Goal: Task Accomplishment & Management: Use online tool/utility

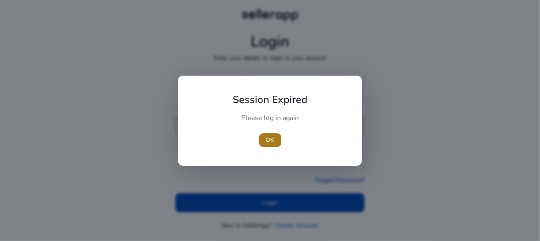
click at [271, 139] on span "OK" at bounding box center [270, 139] width 9 height 9
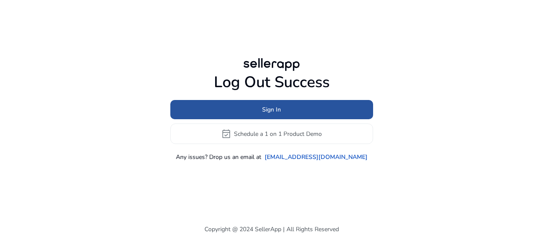
click at [263, 110] on span "Sign In" at bounding box center [271, 109] width 19 height 9
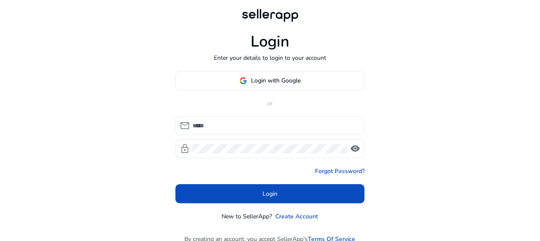
click at [247, 123] on input at bounding box center [274, 125] width 165 height 9
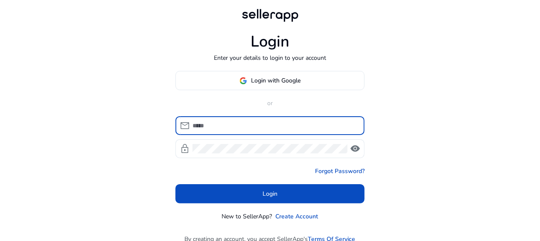
click at [195, 128] on input at bounding box center [274, 125] width 165 height 9
type input "**********"
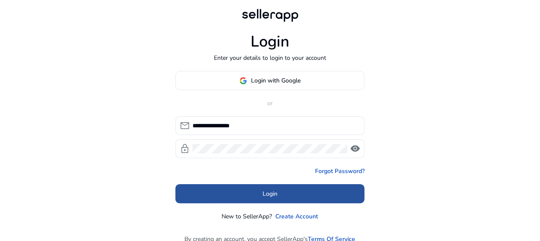
click at [235, 195] on span at bounding box center [269, 193] width 189 height 20
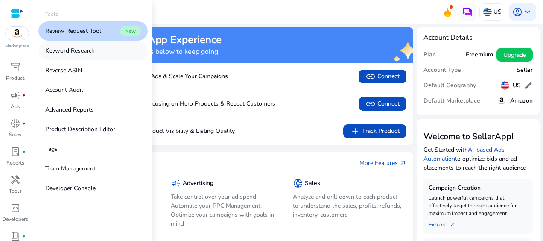
click at [87, 51] on p "Keyword Research" at bounding box center [69, 50] width 49 height 9
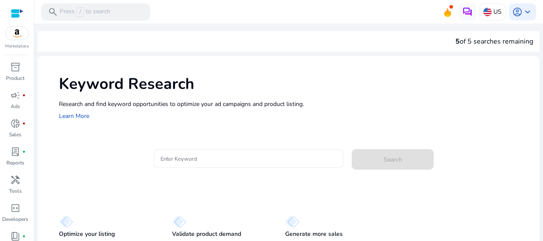
click at [188, 163] on div at bounding box center [248, 158] width 176 height 19
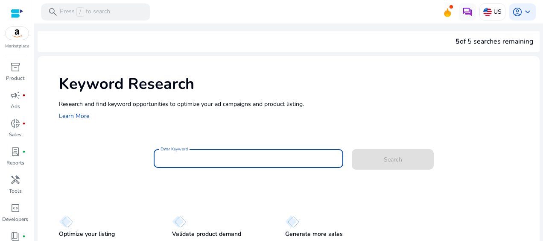
paste input "**********"
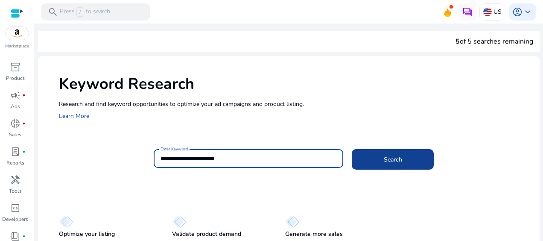
type input "**********"
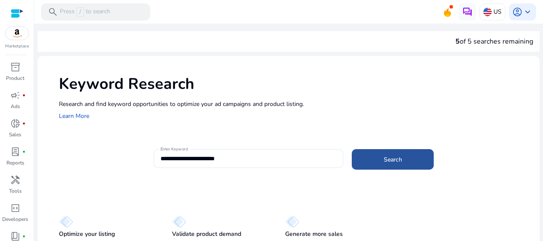
click at [394, 161] on span "Search" at bounding box center [392, 159] width 18 height 9
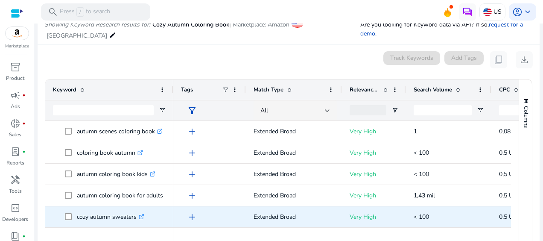
scroll to position [85, 0]
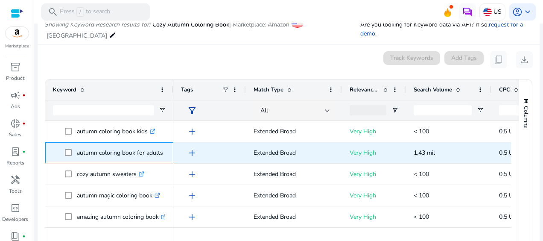
click at [75, 151] on div "autumn coloring book for adults .st0{fill:#2c8af8}" at bounding box center [109, 152] width 128 height 21
copy span "autumn coloring book for adults .st0{fill:#2c8af8}"
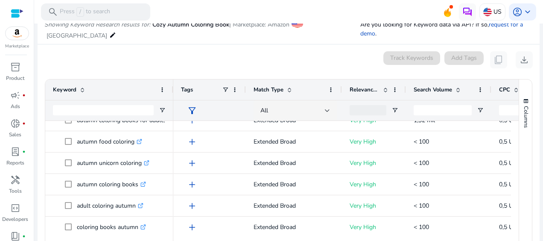
scroll to position [0, 0]
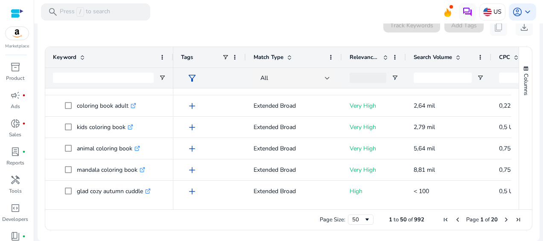
click at [502, 218] on span "Next Page" at bounding box center [505, 219] width 7 height 7
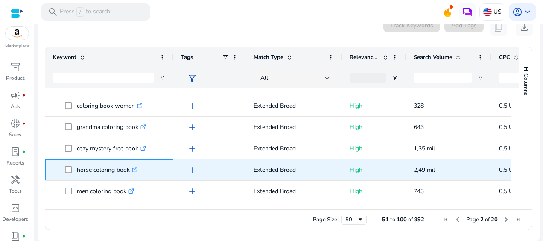
drag, startPoint x: 130, startPoint y: 170, endPoint x: 75, endPoint y: 165, distance: 55.6
click at [75, 165] on span "horse coloring book .st0{fill:#2c8af8}" at bounding box center [115, 169] width 101 height 17
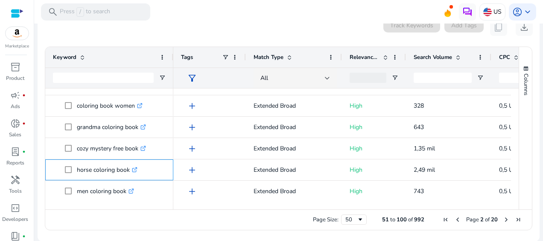
copy span "horse coloring book"
